Goal: Task Accomplishment & Management: Complete application form

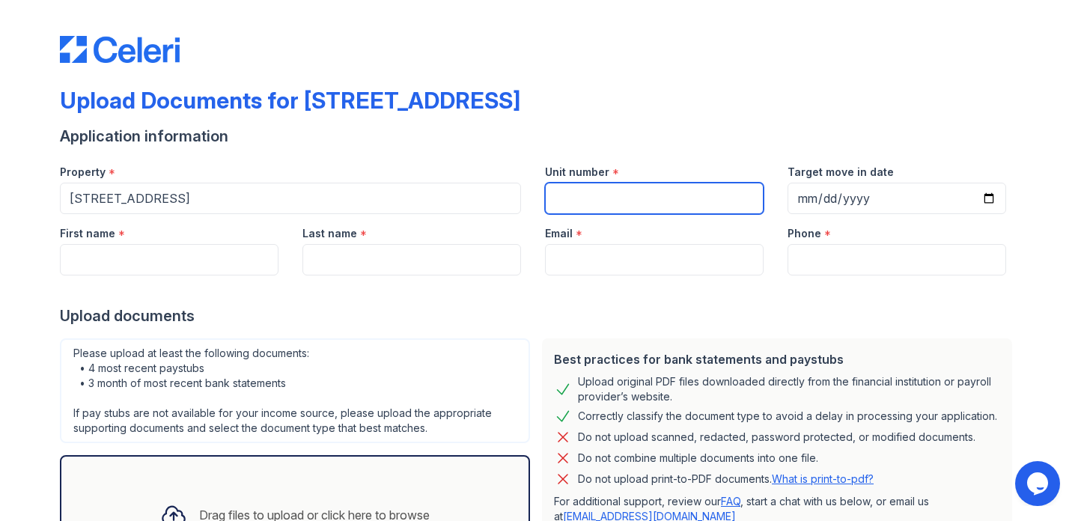
click at [625, 194] on input "Unit number" at bounding box center [654, 198] width 219 height 31
type input "14B"
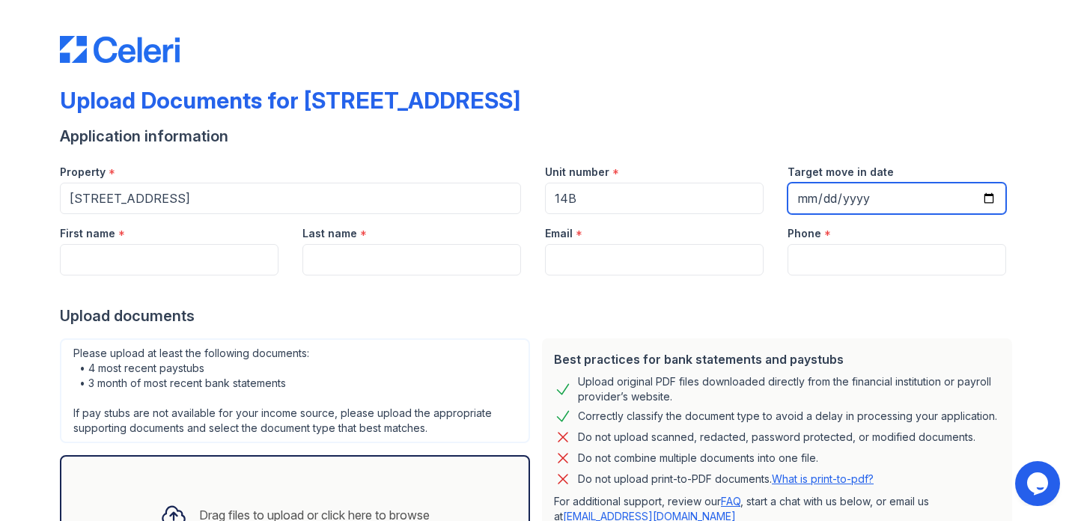
click at [843, 198] on input "Target move in date" at bounding box center [897, 198] width 219 height 31
type input "[DATE]"
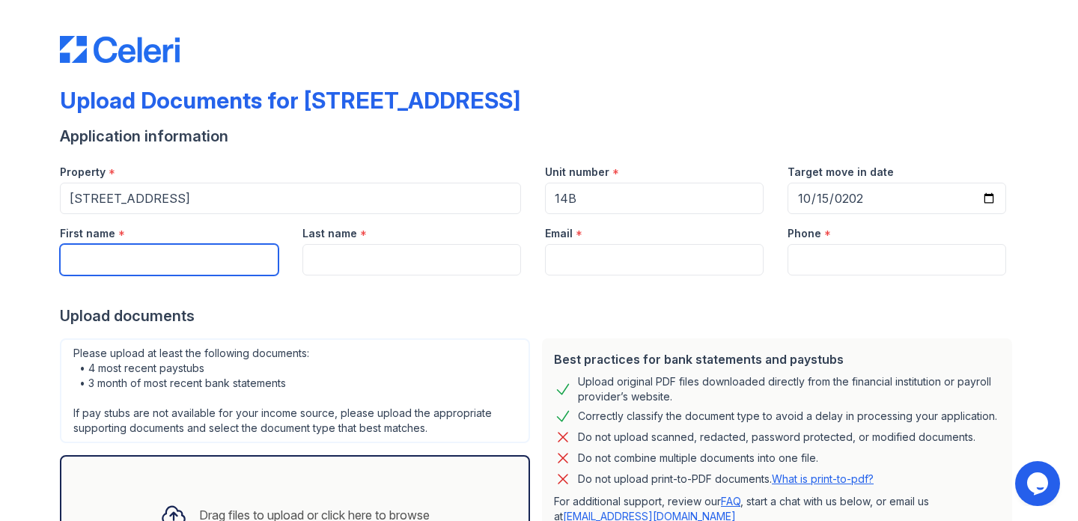
click at [220, 258] on input "First name" at bounding box center [169, 259] width 219 height 31
type input "[PERSON_NAME]"
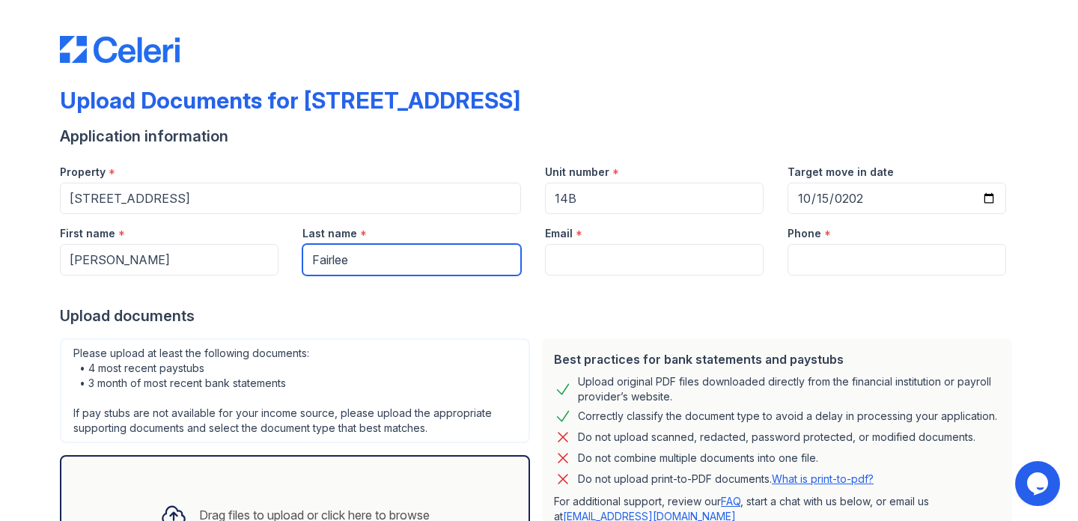
type input "Fairlee"
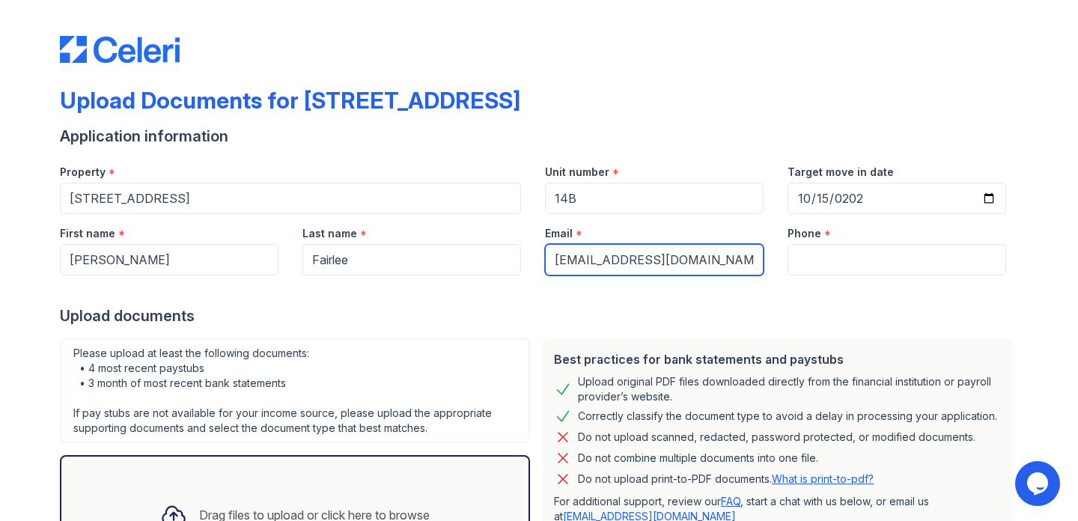
type input "[EMAIL_ADDRESS][DOMAIN_NAME]"
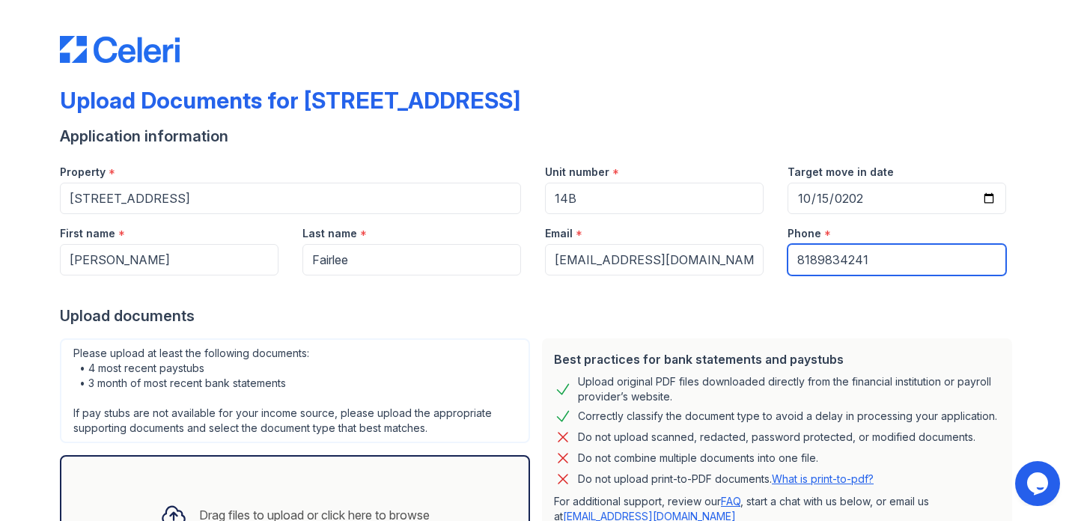
type input "8189834241"
click at [28, 319] on div "Upload Documents for [STREET_ADDRESS] Application information Property * [STREE…" at bounding box center [539, 334] width 1030 height 668
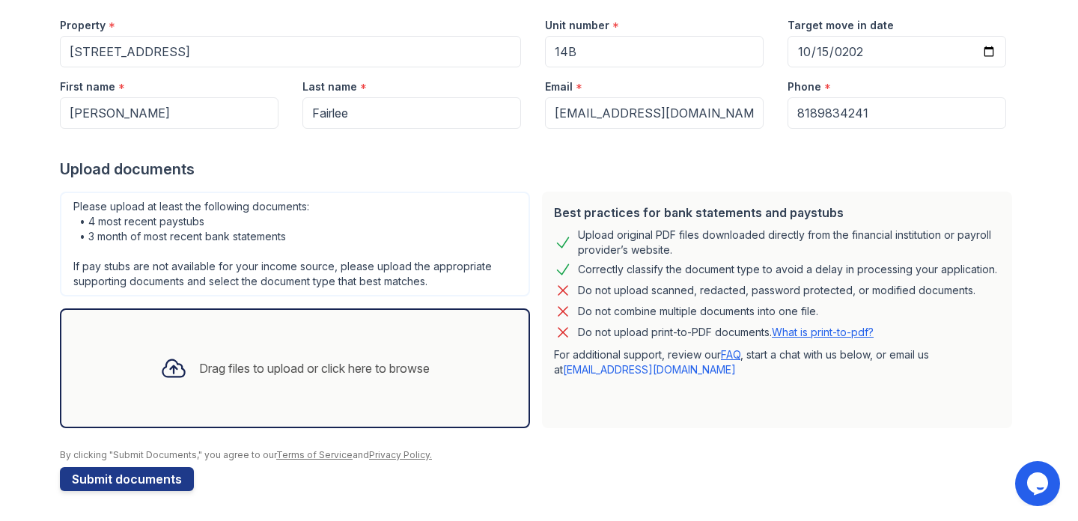
click at [204, 357] on div "Drag files to upload or click here to browse" at bounding box center [295, 368] width 294 height 51
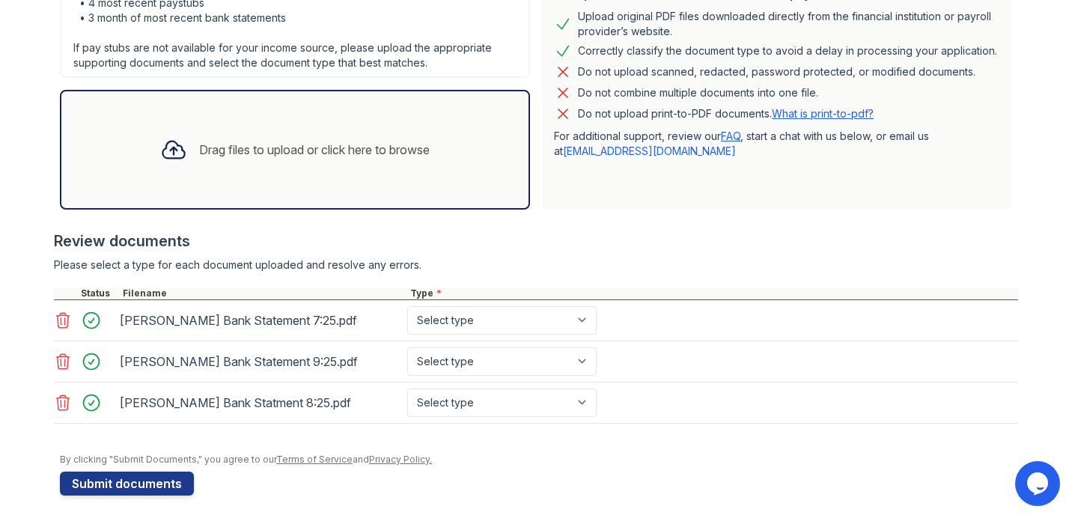
scroll to position [362, 0]
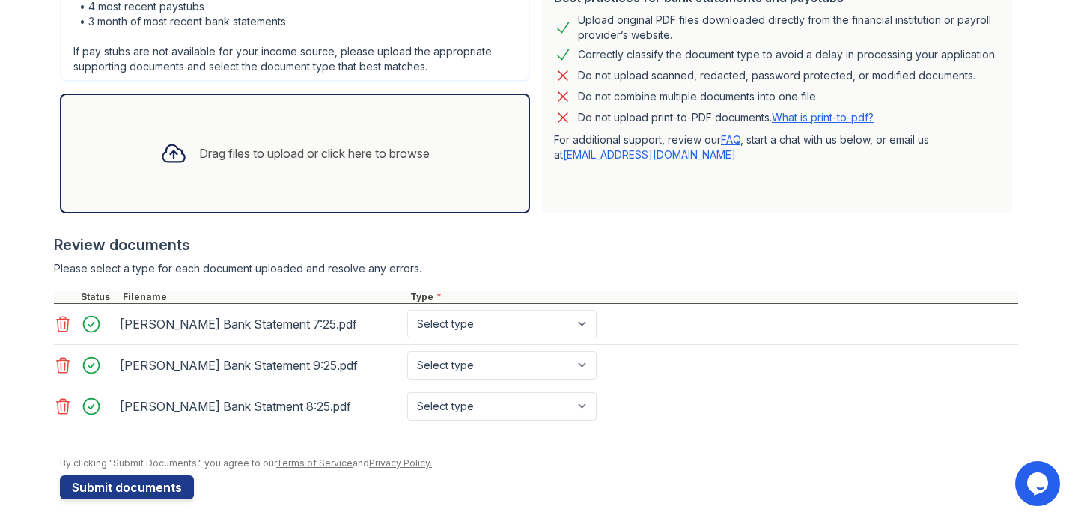
click at [251, 163] on div "Drag files to upload or click here to browse" at bounding box center [295, 153] width 294 height 51
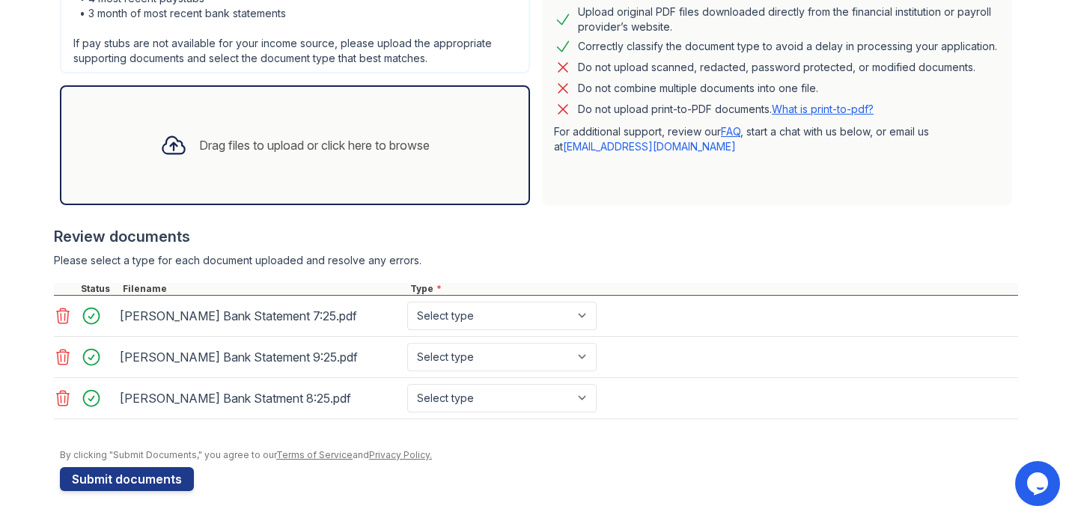
scroll to position [369, 0]
click at [251, 141] on div "Drag files to upload or click here to browse" at bounding box center [314, 146] width 231 height 18
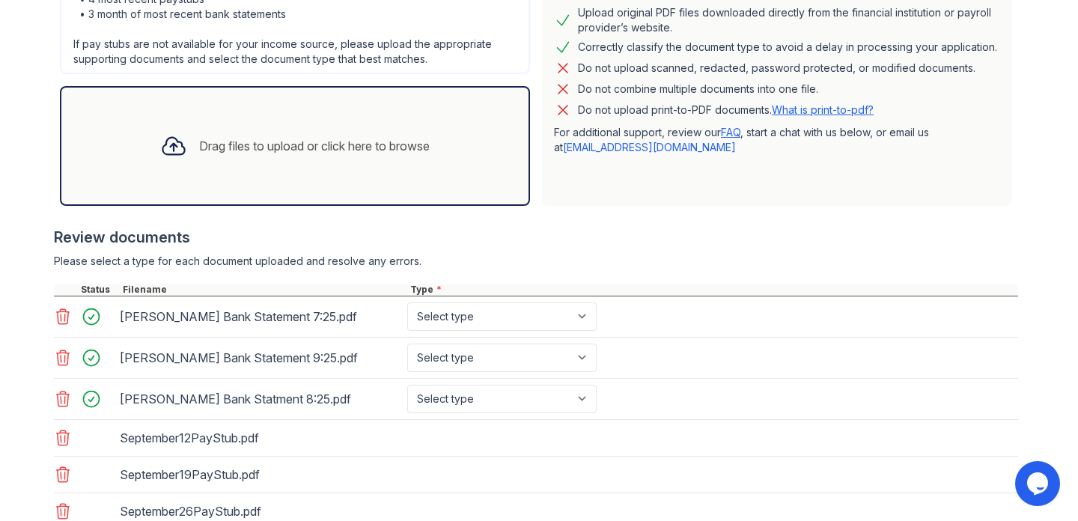
scroll to position [480, 0]
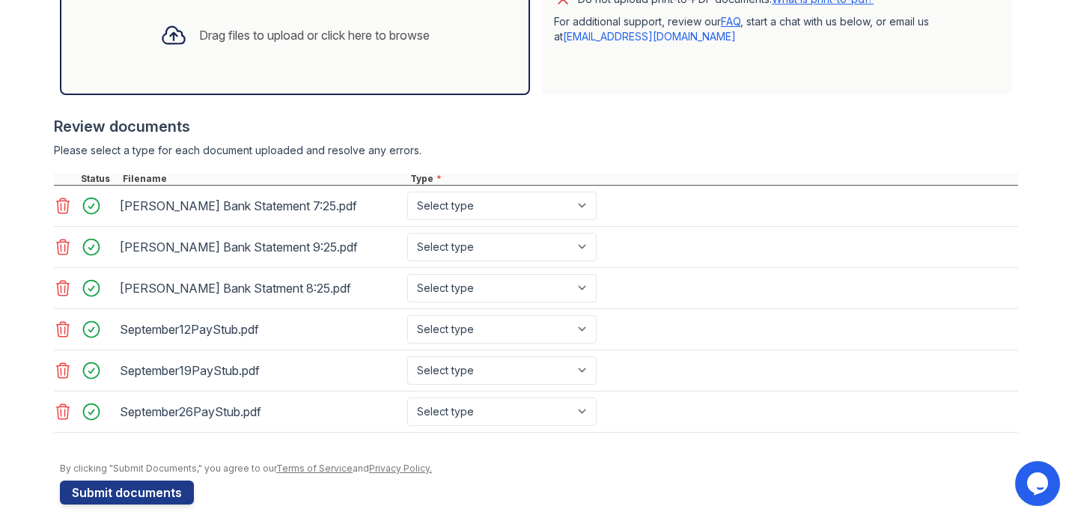
click at [120, 327] on div "September12PayStub.pdf" at bounding box center [261, 330] width 282 height 24
click at [183, 332] on div "September12PayStub.pdf" at bounding box center [261, 330] width 282 height 24
click at [344, 325] on div "September12PayStub.pdf" at bounding box center [261, 330] width 282 height 24
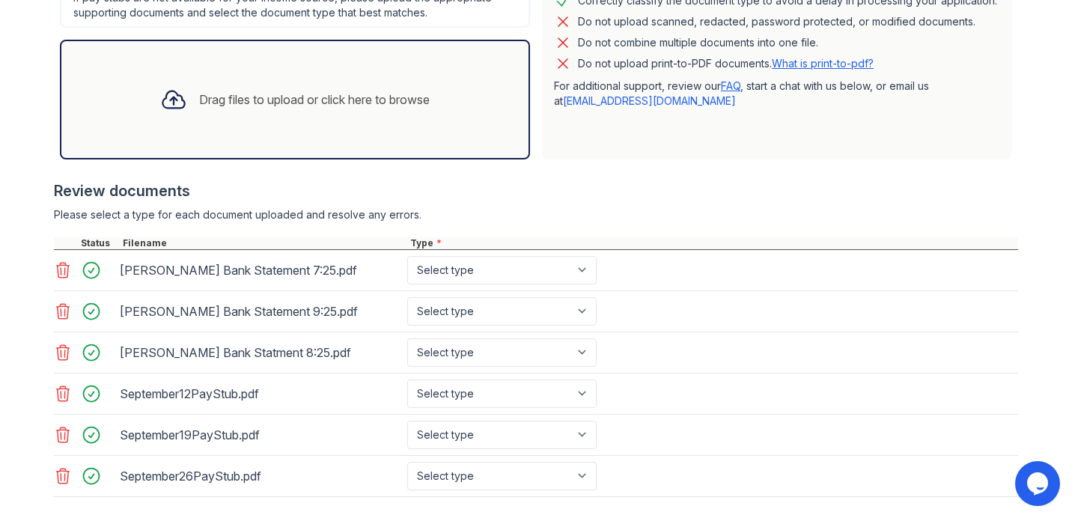
scroll to position [493, 0]
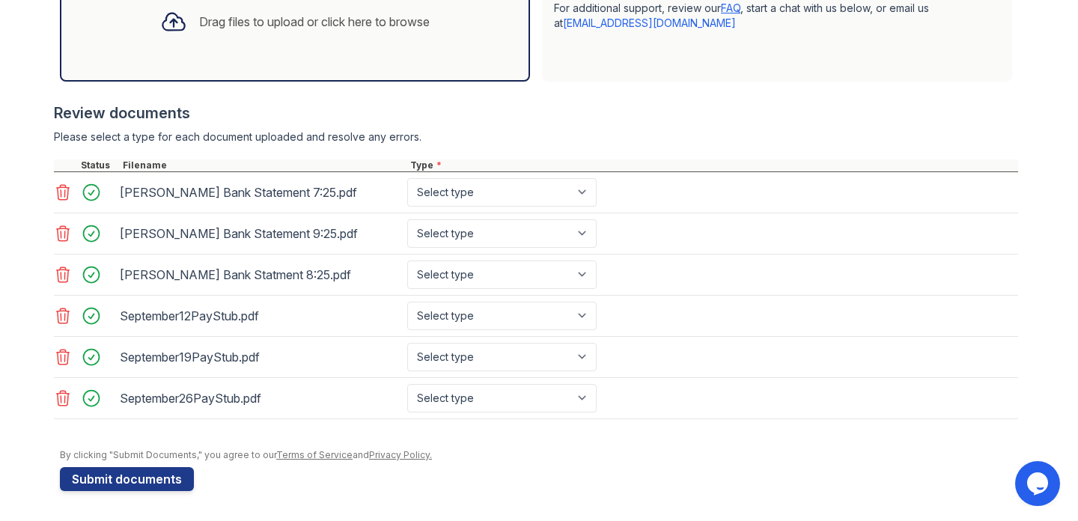
click at [294, 35] on div "Drag files to upload or click here to browse" at bounding box center [295, 21] width 294 height 51
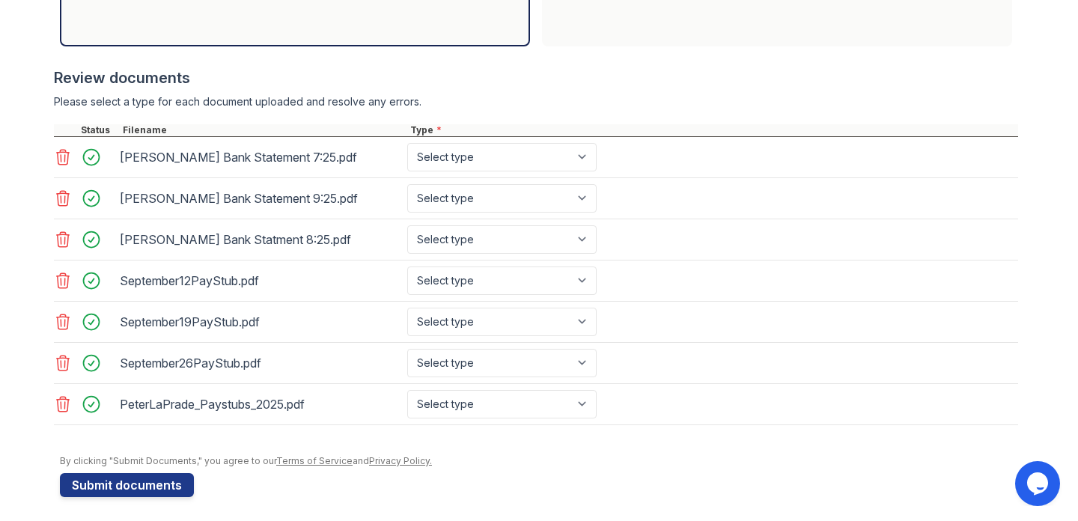
scroll to position [535, 0]
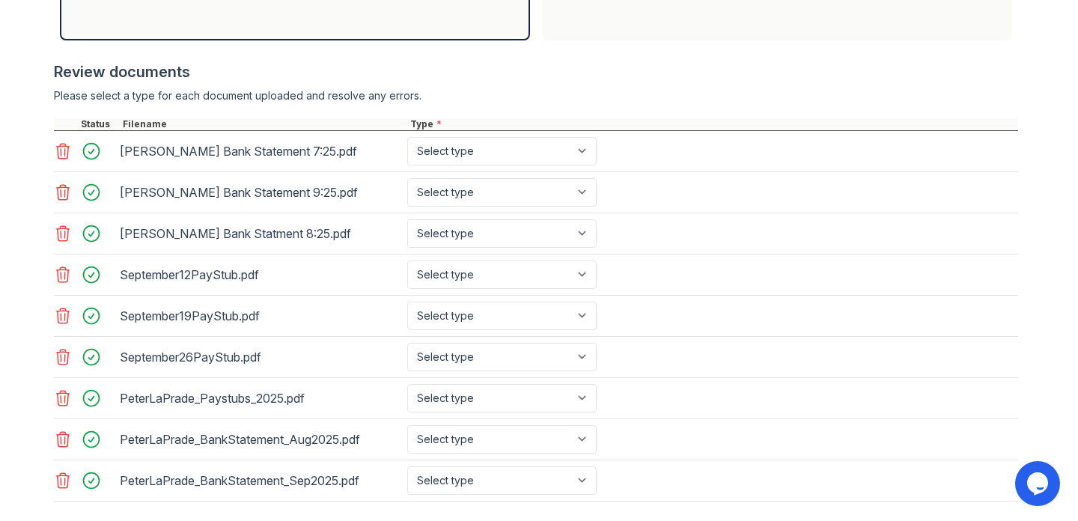
click at [62, 150] on icon at bounding box center [63, 151] width 18 height 18
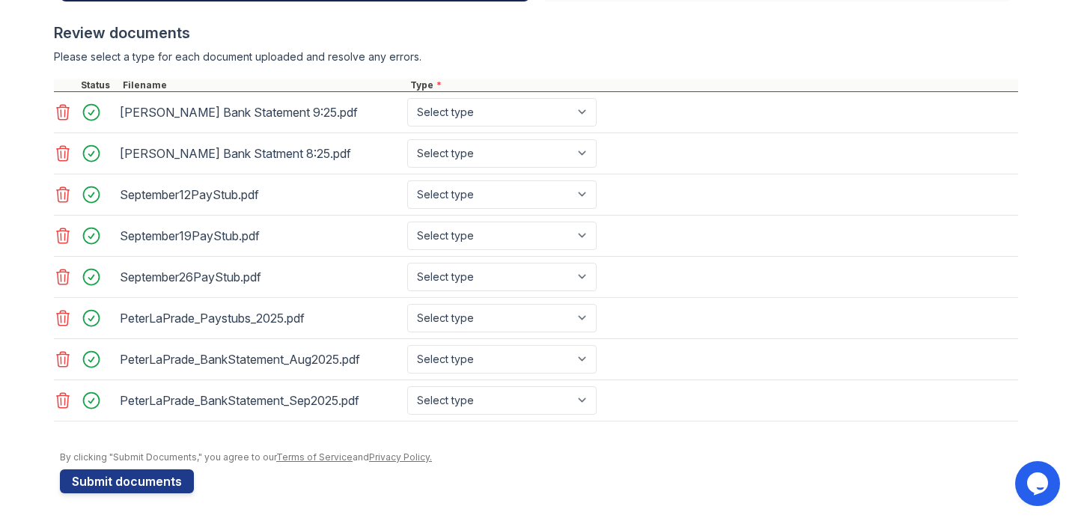
scroll to position [445, 0]
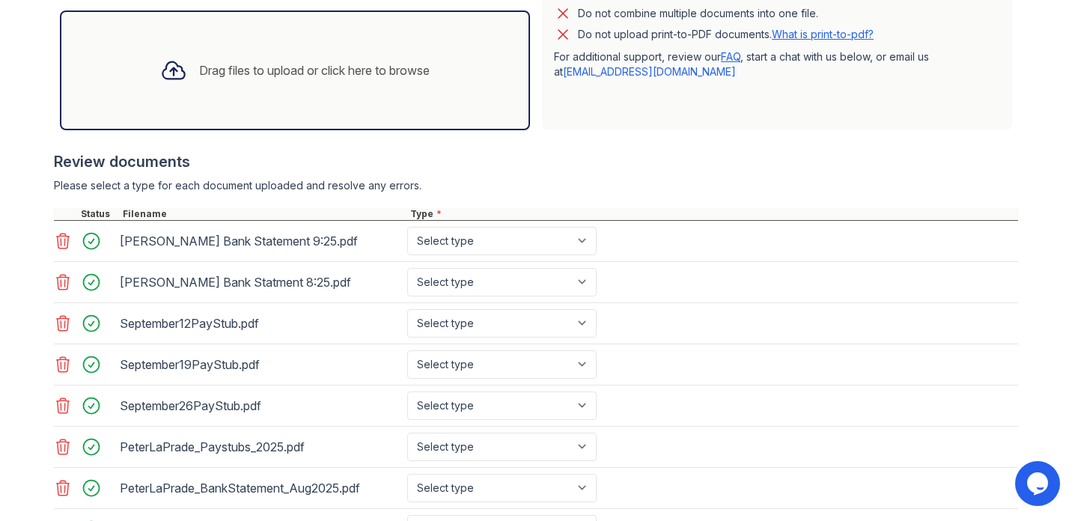
click at [249, 78] on div "Drag files to upload or click here to browse" at bounding box center [314, 70] width 231 height 18
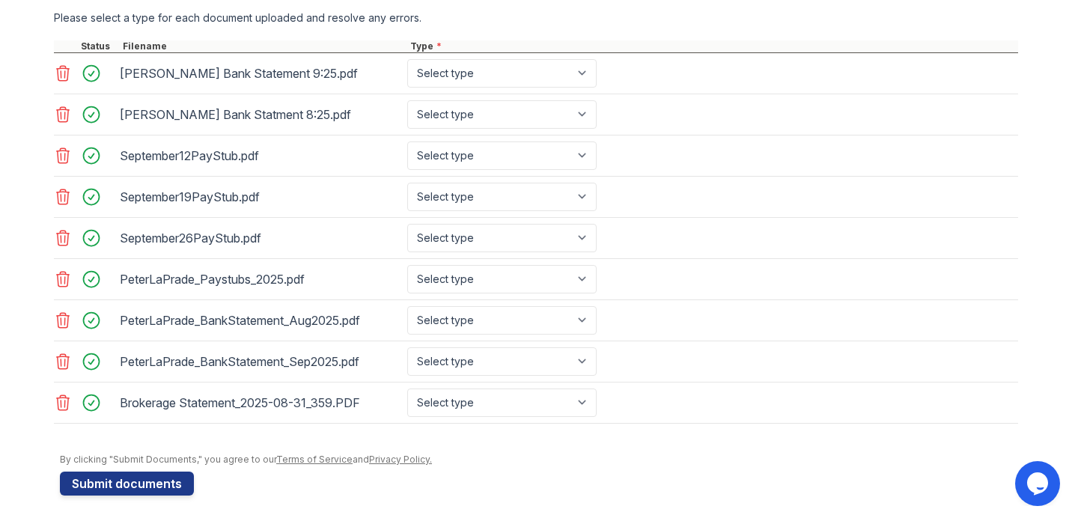
click at [207, 405] on div "Brokerage Statement_2025-08-31_359.PDF" at bounding box center [261, 403] width 282 height 24
click at [331, 440] on div at bounding box center [539, 446] width 959 height 15
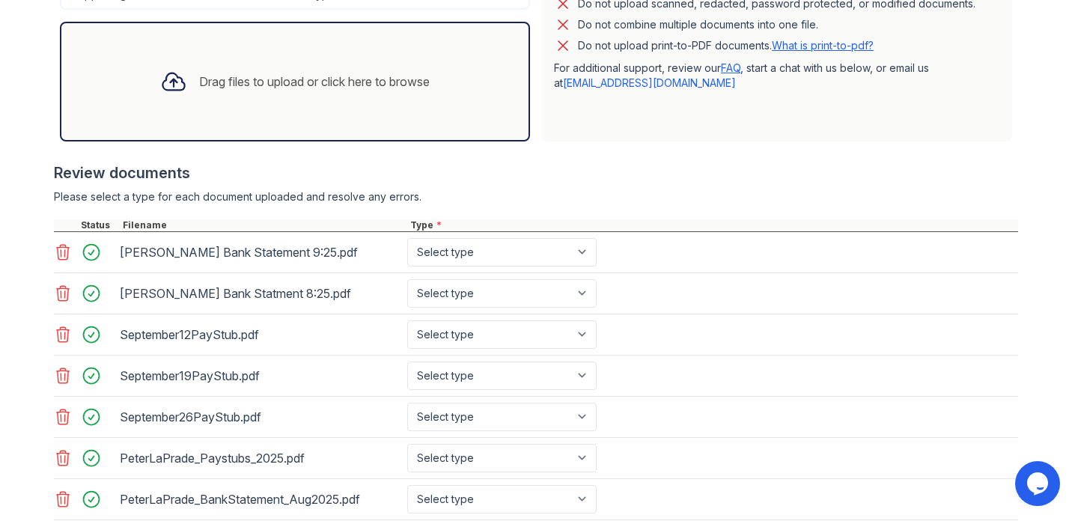
scroll to position [361, 0]
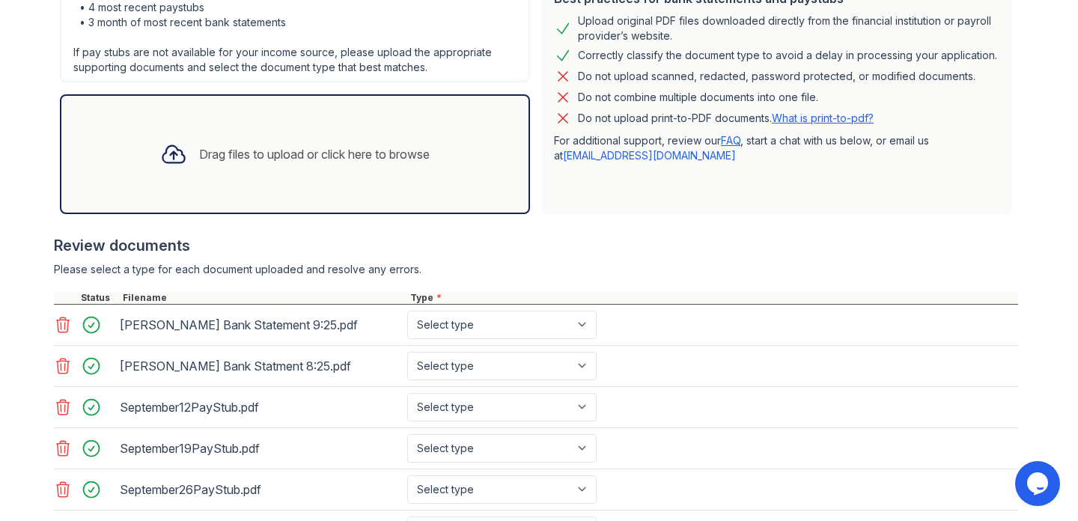
click at [283, 154] on div "Drag files to upload or click here to browse" at bounding box center [314, 154] width 231 height 18
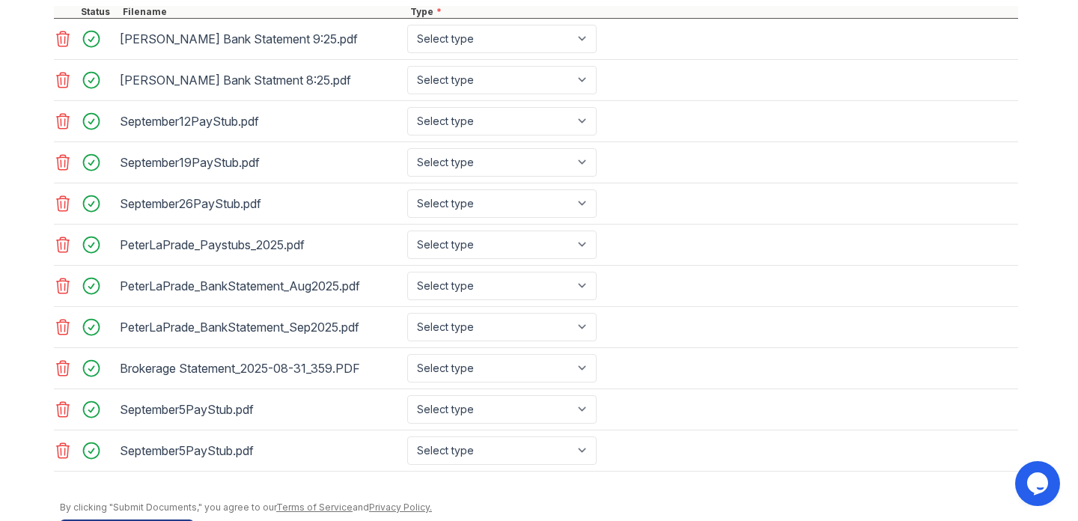
scroll to position [699, 0]
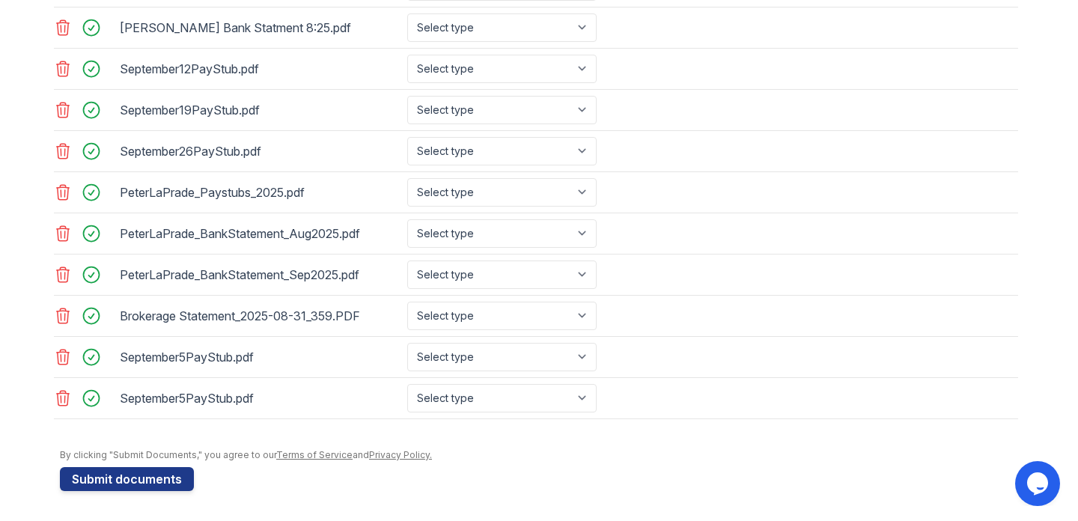
click at [67, 403] on icon at bounding box center [63, 398] width 13 height 15
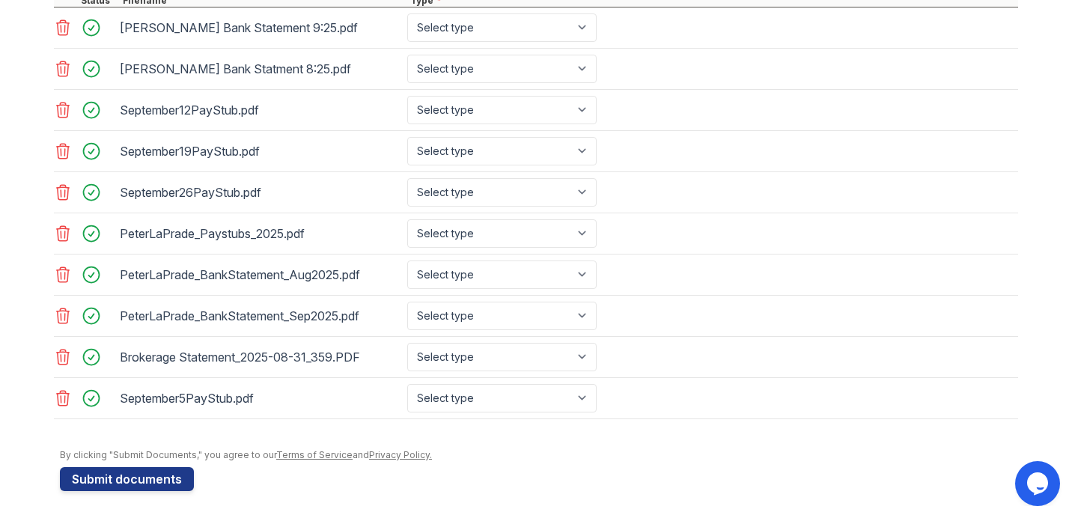
scroll to position [658, 0]
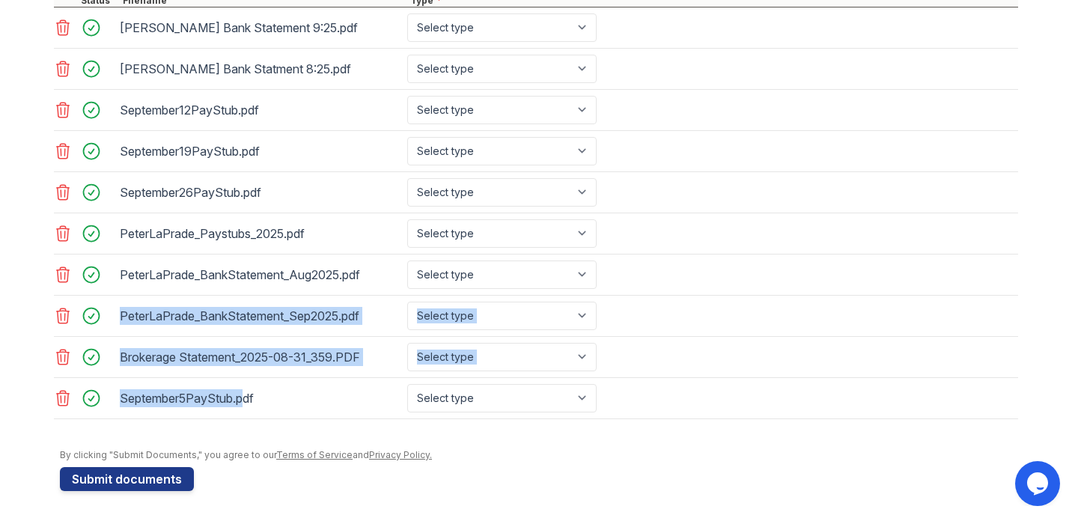
drag, startPoint x: 248, startPoint y: 401, endPoint x: 255, endPoint y: 308, distance: 93.2
click at [255, 308] on div "[PERSON_NAME] Bank Statement 9:25.pdf Select type Paystub Bank Statement Offer …" at bounding box center [536, 213] width 965 height 412
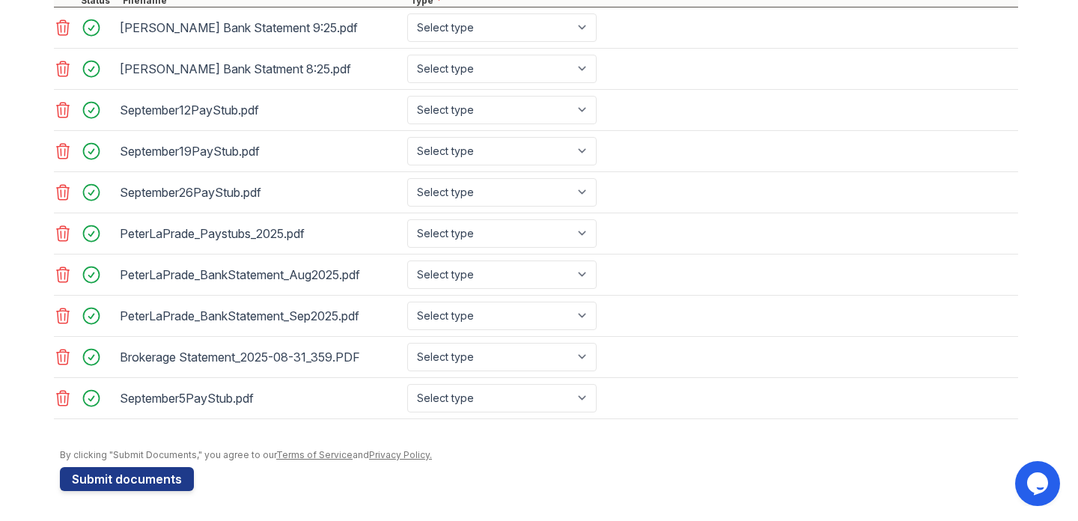
click at [788, 267] on div "PeterLaPrade_BankStatement_Aug2025.pdf Select type Paystub Bank Statement Offer…" at bounding box center [536, 275] width 965 height 41
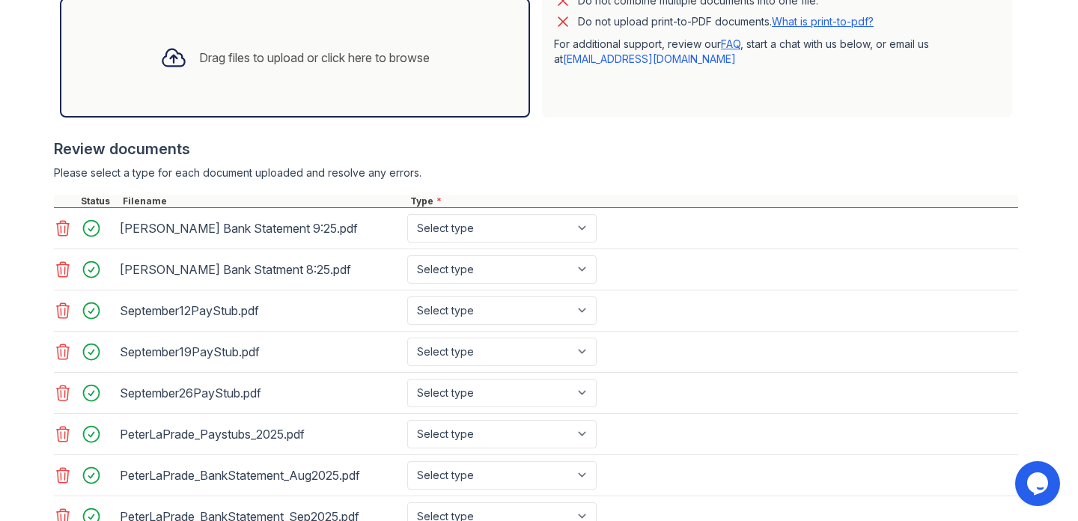
scroll to position [455, 0]
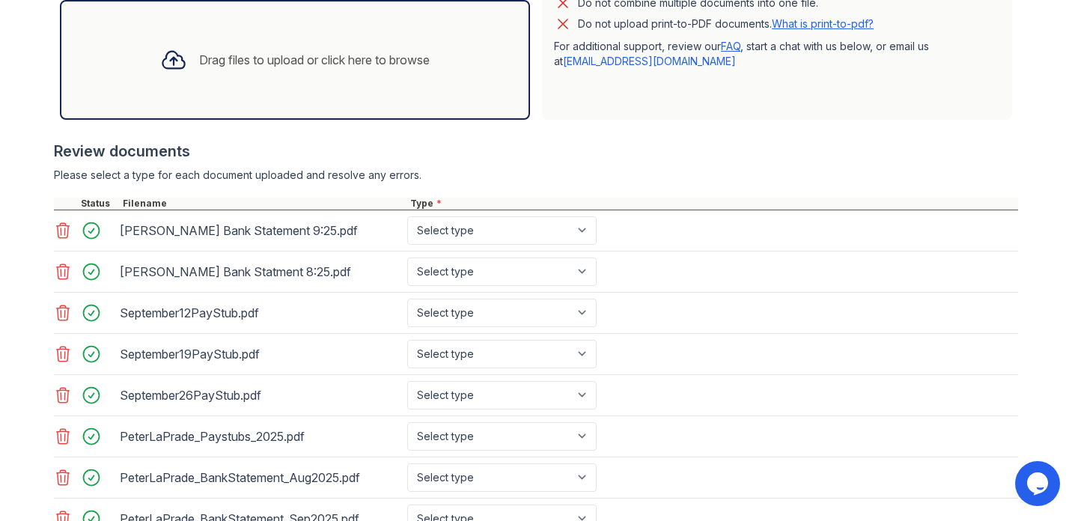
click at [208, 61] on div "Drag files to upload or click here to browse" at bounding box center [314, 60] width 231 height 18
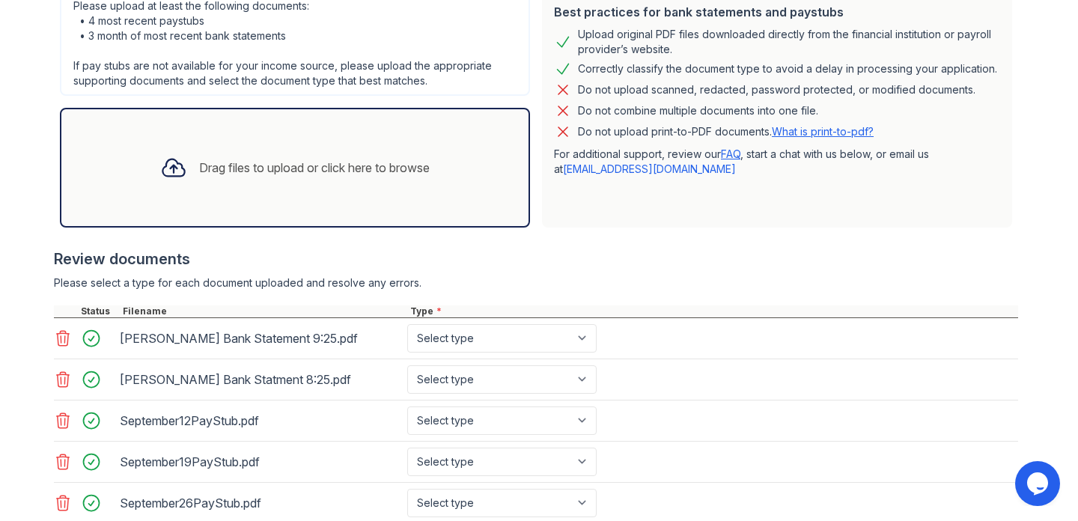
scroll to position [346, 0]
click at [169, 168] on icon at bounding box center [173, 169] width 27 height 27
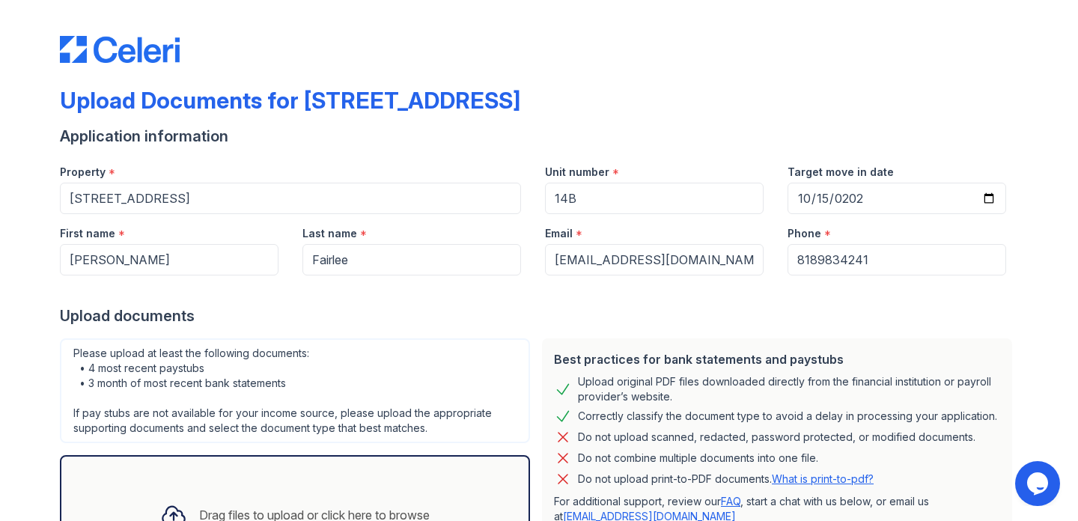
scroll to position [741, 0]
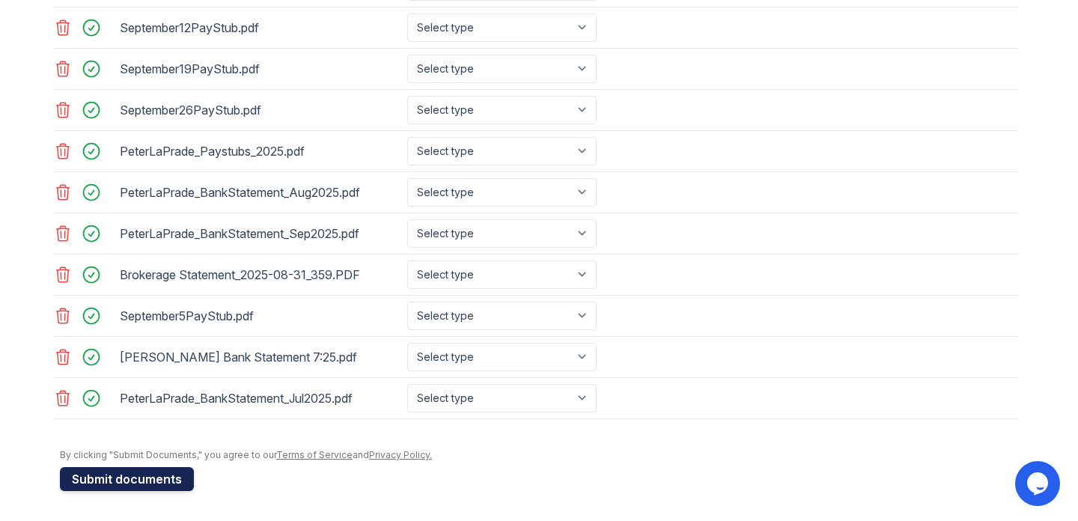
click at [143, 481] on button "Submit documents" at bounding box center [127, 479] width 134 height 24
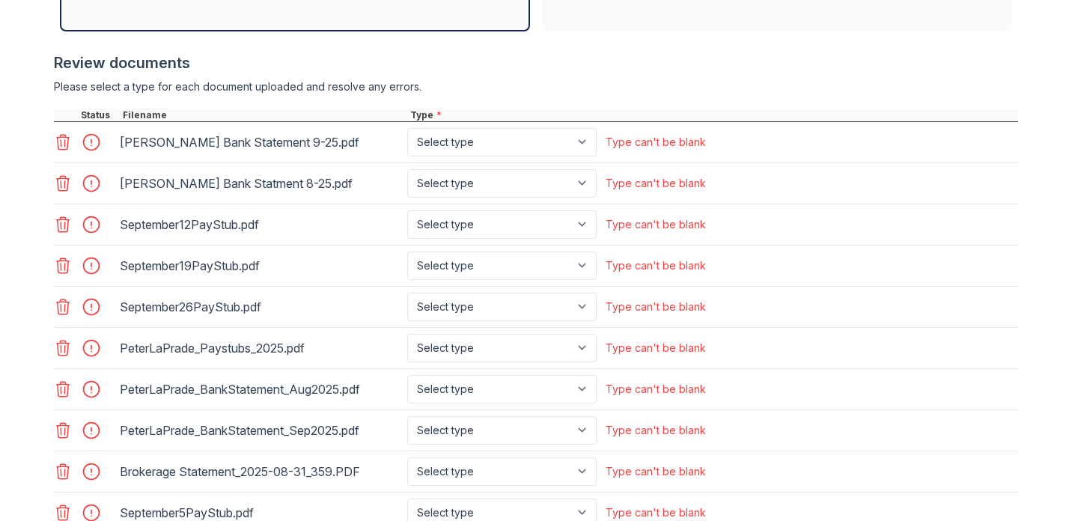
scroll to position [696, 0]
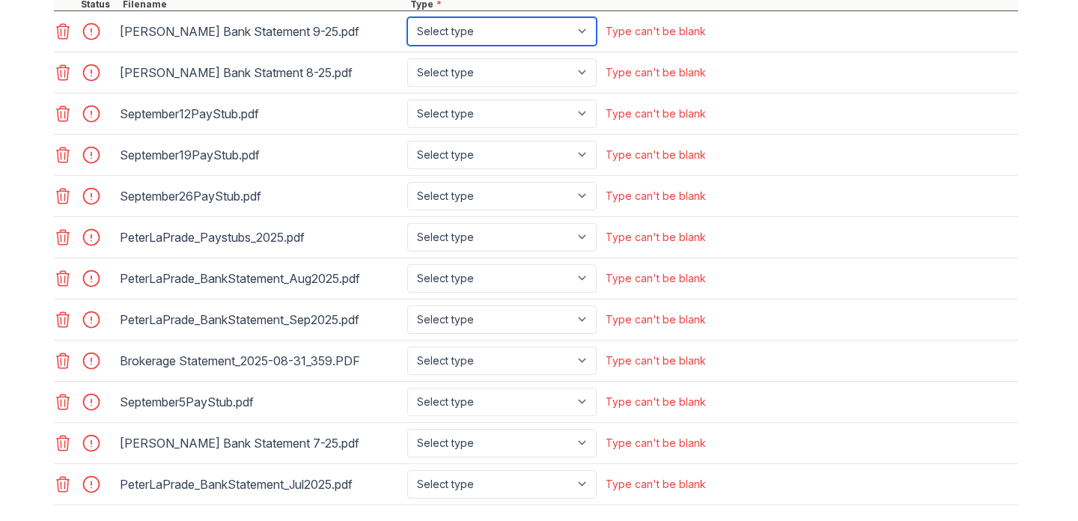
click at [521, 34] on select "Select type Paystub Bank Statement Offer Letter Tax Documents Benefit Award Let…" at bounding box center [501, 31] width 189 height 28
select select "bank_statement"
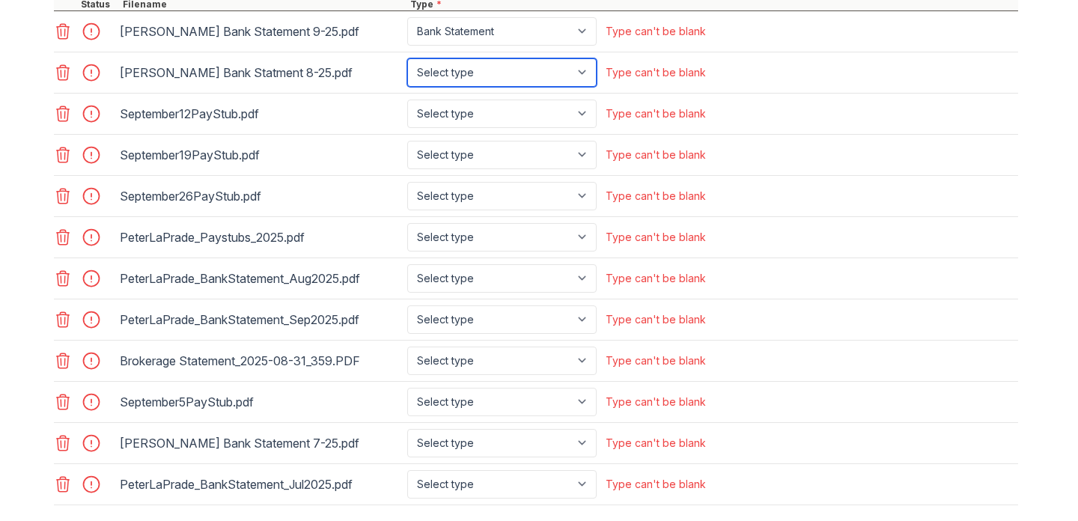
click at [505, 69] on select "Select type Paystub Bank Statement Offer Letter Tax Documents Benefit Award Let…" at bounding box center [501, 72] width 189 height 28
select select "bank_statement"
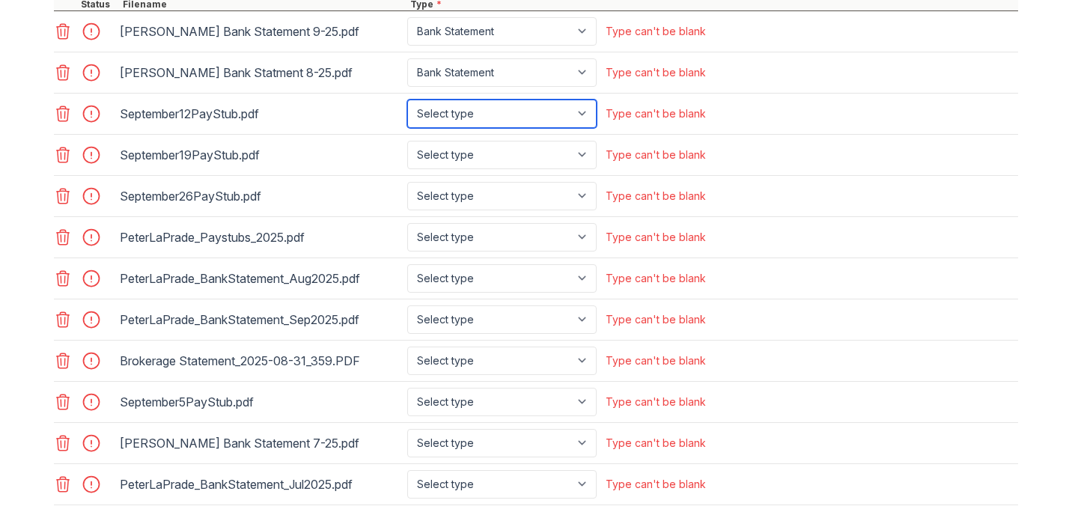
click at [491, 119] on select "Select type Paystub Bank Statement Offer Letter Tax Documents Benefit Award Let…" at bounding box center [501, 114] width 189 height 28
click at [497, 112] on select "Select type Paystub Bank Statement Offer Letter Tax Documents Benefit Award Let…" at bounding box center [501, 114] width 189 height 28
select select "paystub"
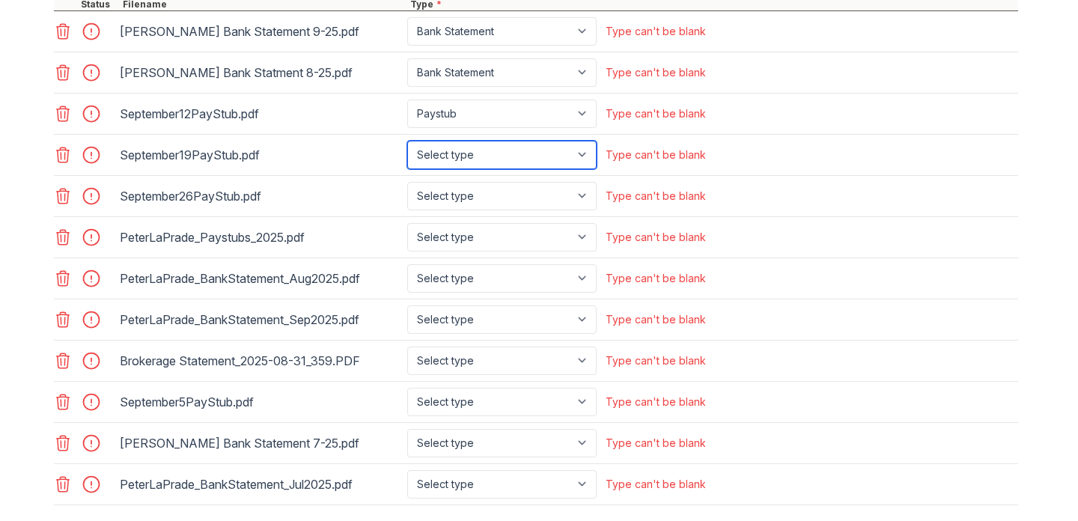
click at [470, 154] on select "Select type Paystub Bank Statement Offer Letter Tax Documents Benefit Award Let…" at bounding box center [501, 155] width 189 height 28
select select "paystub"
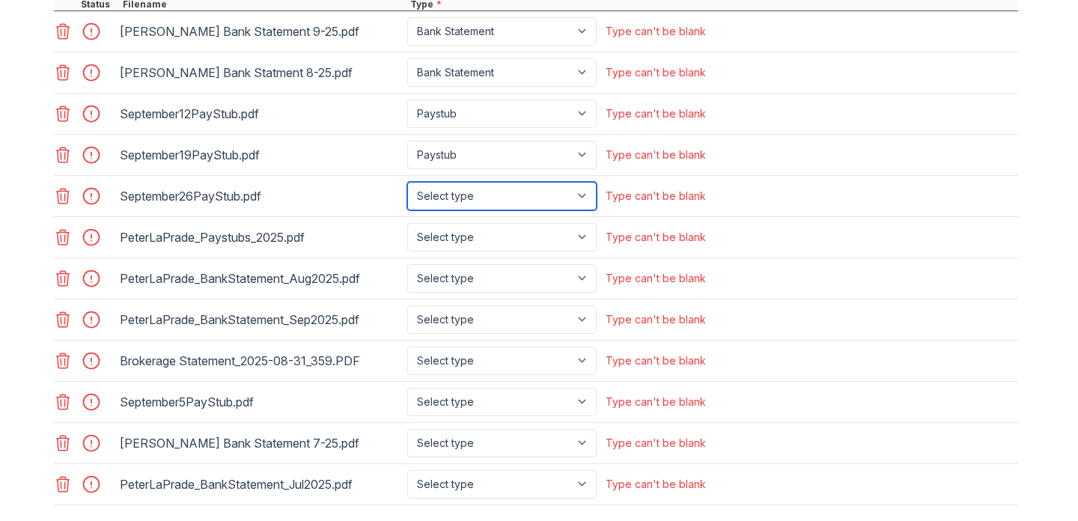
click at [455, 201] on select "Select type Paystub Bank Statement Offer Letter Tax Documents Benefit Award Let…" at bounding box center [501, 196] width 189 height 28
select select "paystub"
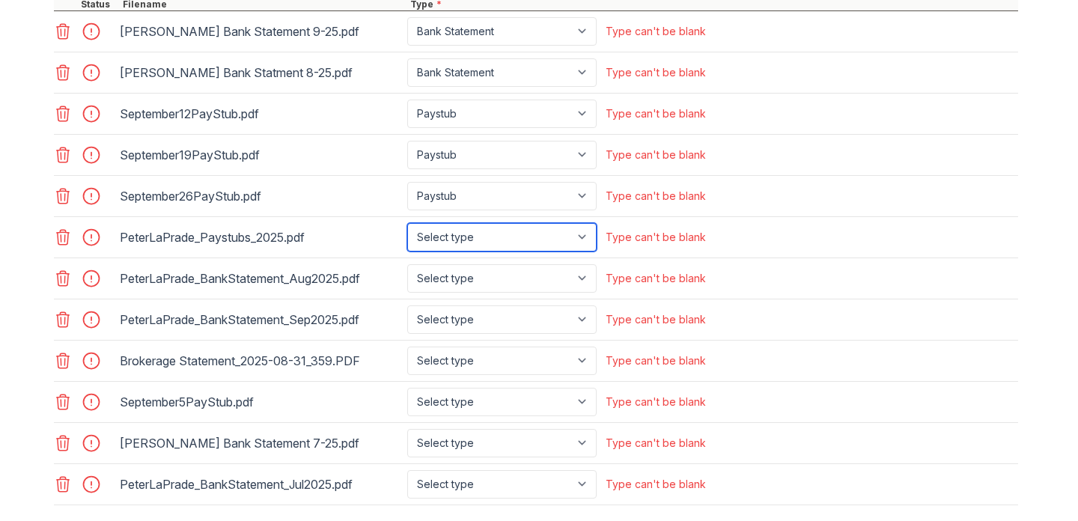
click at [454, 236] on select "Select type Paystub Bank Statement Offer Letter Tax Documents Benefit Award Let…" at bounding box center [501, 237] width 189 height 28
select select "paystub"
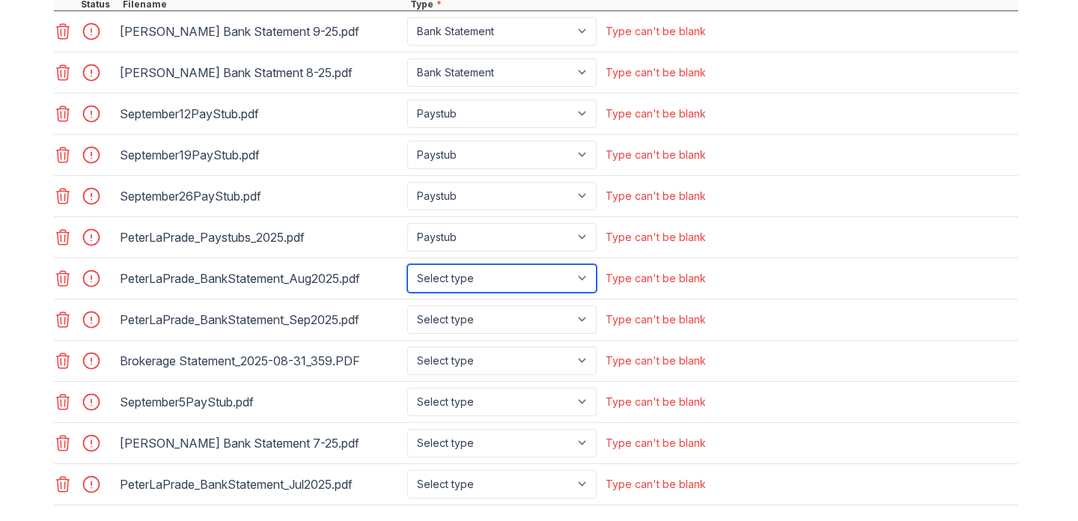
click at [447, 277] on select "Select type Paystub Bank Statement Offer Letter Tax Documents Benefit Award Let…" at bounding box center [501, 278] width 189 height 28
select select "bank_statement"
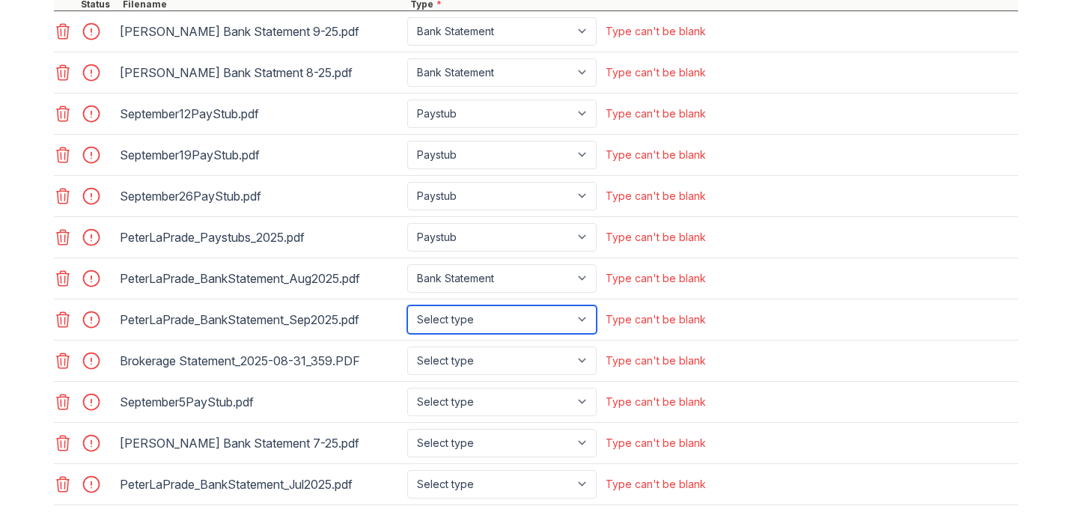
click at [448, 329] on select "Select type Paystub Bank Statement Offer Letter Tax Documents Benefit Award Let…" at bounding box center [501, 320] width 189 height 28
select select "bank_statement"
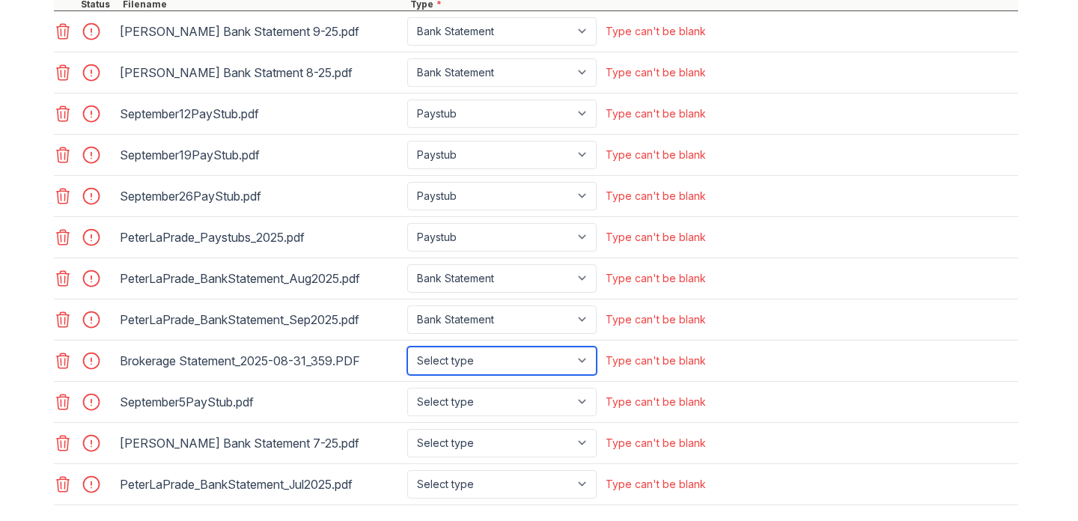
click at [440, 359] on select "Select type Paystub Bank Statement Offer Letter Tax Documents Benefit Award Let…" at bounding box center [501, 361] width 189 height 28
select select "investment_account_statement"
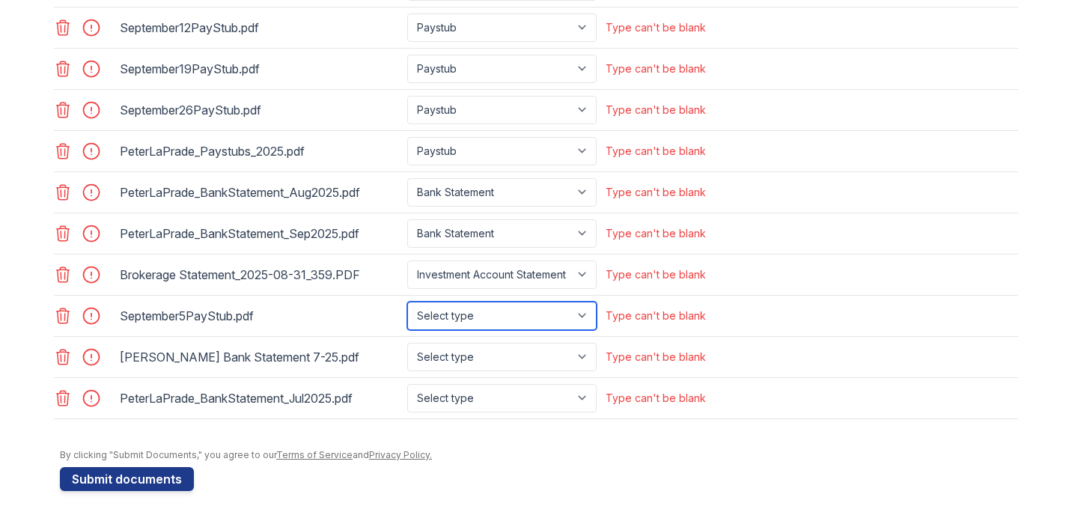
click at [479, 316] on select "Select type Paystub Bank Statement Offer Letter Tax Documents Benefit Award Let…" at bounding box center [501, 316] width 189 height 28
select select "paystub"
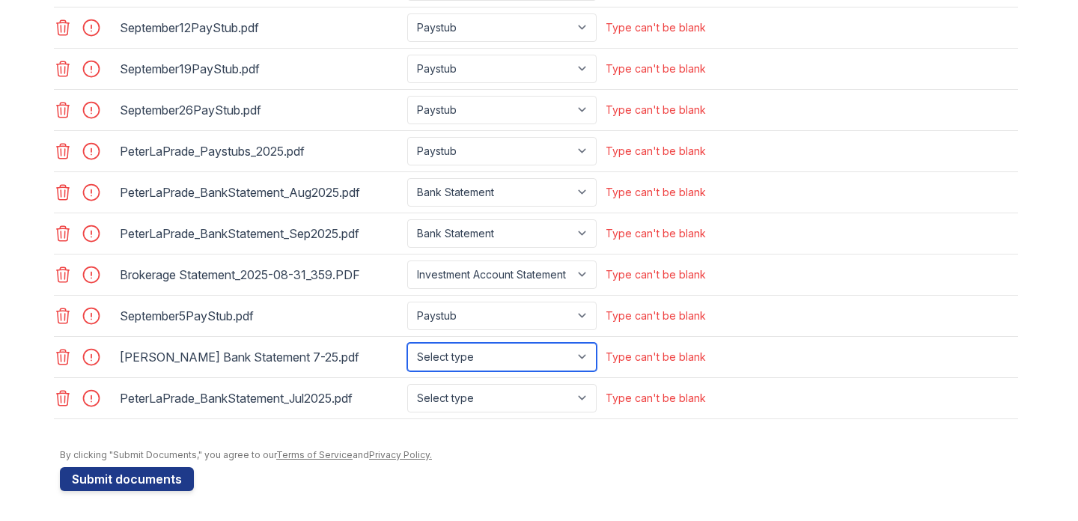
click at [470, 359] on select "Select type Paystub Bank Statement Offer Letter Tax Documents Benefit Award Let…" at bounding box center [501, 357] width 189 height 28
select select "bank_statement"
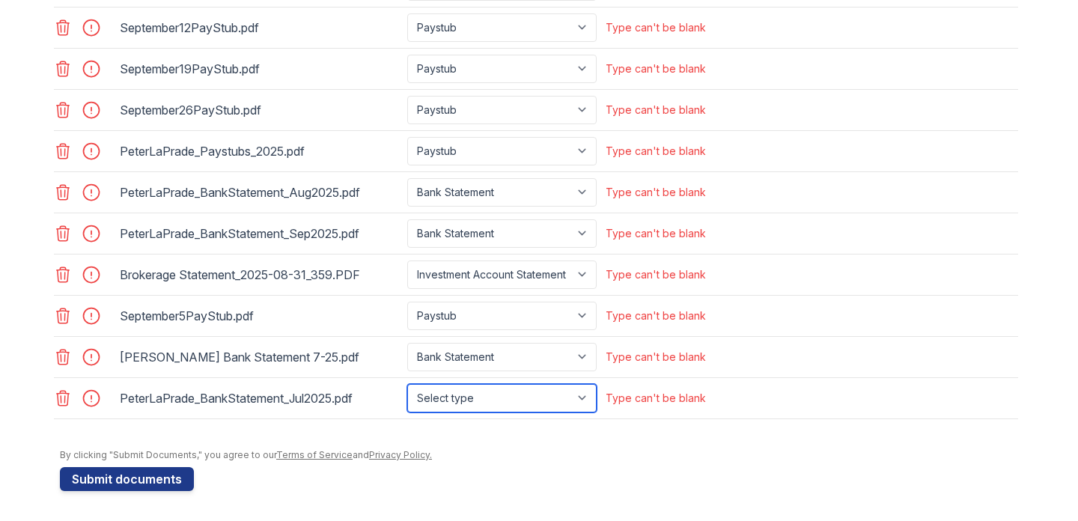
click at [450, 394] on select "Select type Paystub Bank Statement Offer Letter Tax Documents Benefit Award Let…" at bounding box center [501, 398] width 189 height 28
select select "bank_statement"
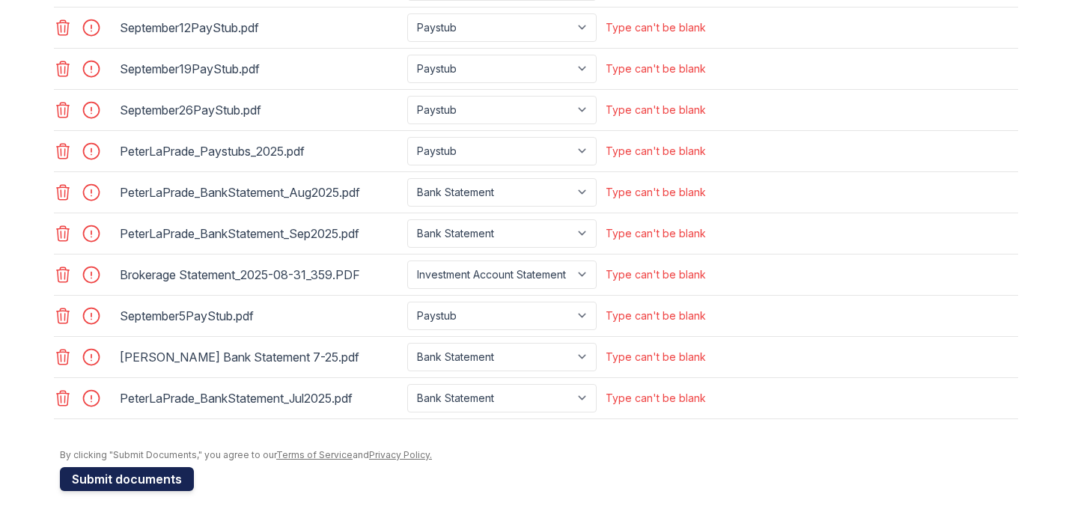
click at [145, 482] on button "Submit documents" at bounding box center [127, 479] width 134 height 24
